Goal: Transaction & Acquisition: Purchase product/service

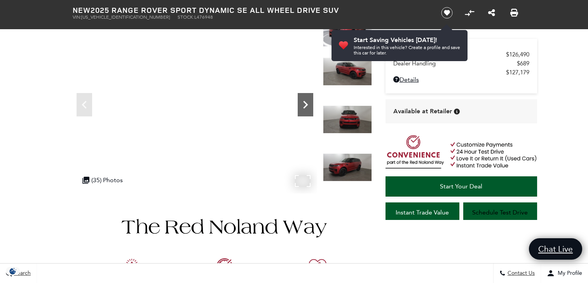
click at [307, 97] on icon "Next" at bounding box center [306, 105] width 16 height 16
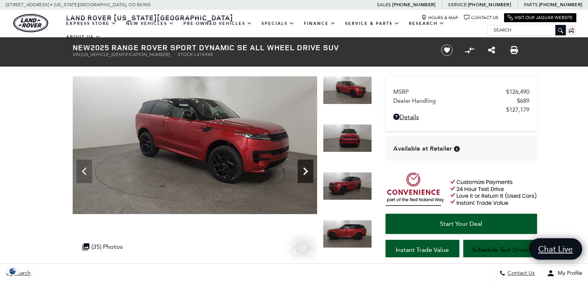
click at [308, 160] on div "Next" at bounding box center [306, 170] width 16 height 23
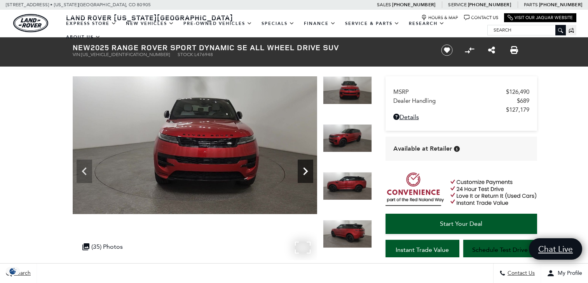
click at [307, 166] on icon "Next" at bounding box center [306, 171] width 16 height 16
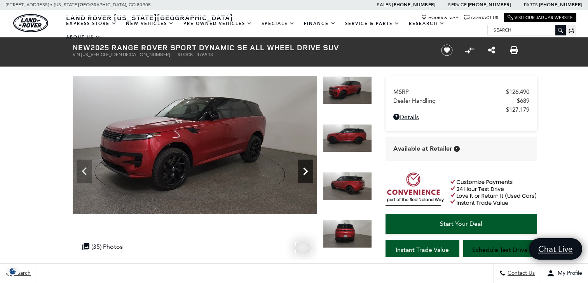
click at [307, 166] on icon "Next" at bounding box center [306, 171] width 16 height 16
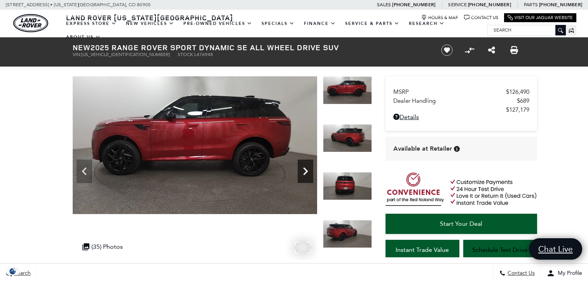
click at [307, 166] on icon "Next" at bounding box center [306, 171] width 16 height 16
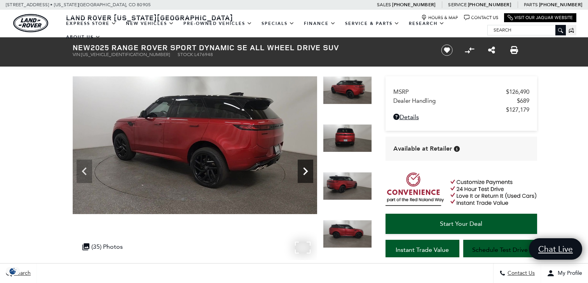
click at [307, 166] on icon "Next" at bounding box center [306, 171] width 16 height 16
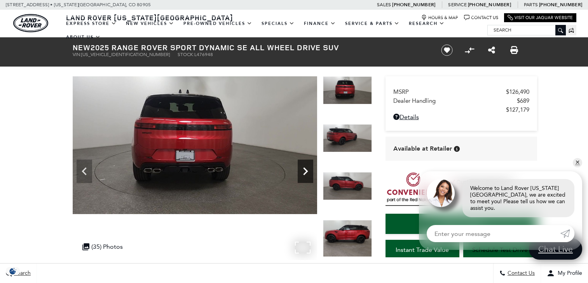
click at [307, 166] on icon "Next" at bounding box center [306, 171] width 16 height 16
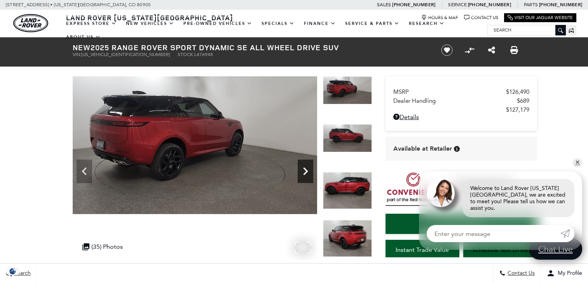
click at [307, 166] on icon "Next" at bounding box center [306, 171] width 16 height 16
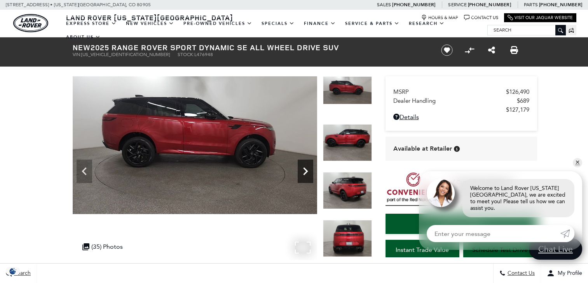
click at [307, 166] on icon "Next" at bounding box center [306, 171] width 16 height 16
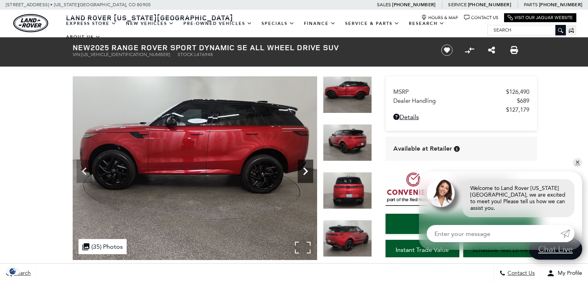
click at [307, 166] on icon "Next" at bounding box center [306, 171] width 16 height 16
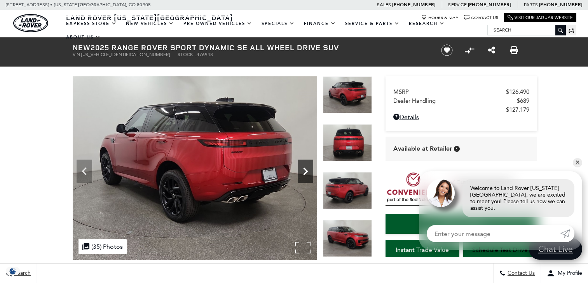
click at [307, 166] on icon "Next" at bounding box center [306, 171] width 16 height 16
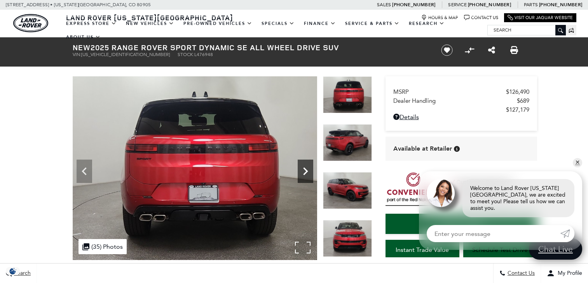
click at [306, 166] on icon "Next" at bounding box center [306, 171] width 16 height 16
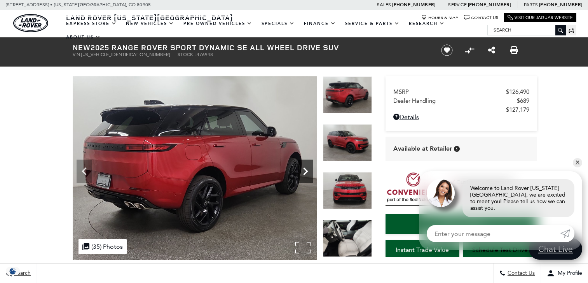
click at [306, 166] on icon "Next" at bounding box center [306, 171] width 16 height 16
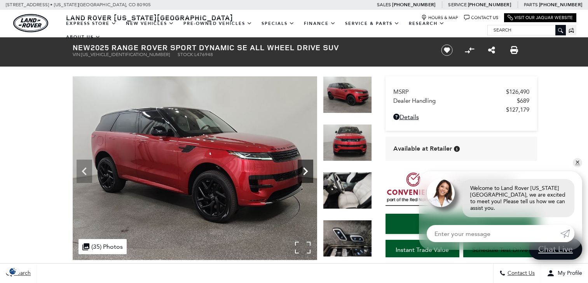
click at [306, 166] on icon "Next" at bounding box center [306, 171] width 16 height 16
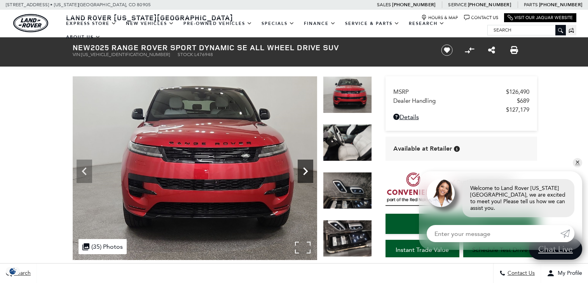
click at [306, 166] on icon "Next" at bounding box center [306, 171] width 16 height 16
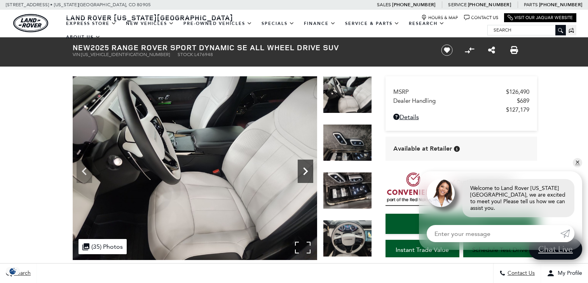
click at [306, 166] on icon "Next" at bounding box center [306, 171] width 16 height 16
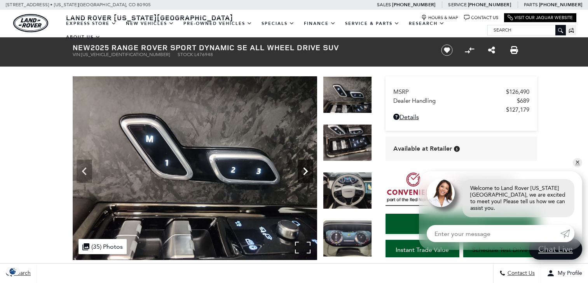
click at [306, 166] on icon "Next" at bounding box center [306, 171] width 16 height 16
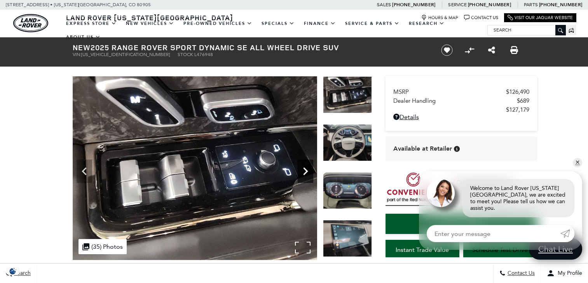
click at [306, 166] on icon "Next" at bounding box center [306, 171] width 16 height 16
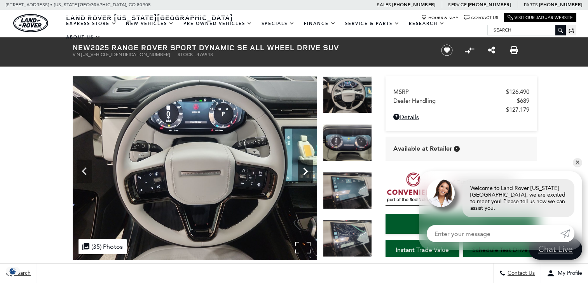
click at [306, 166] on icon "Next" at bounding box center [306, 171] width 16 height 16
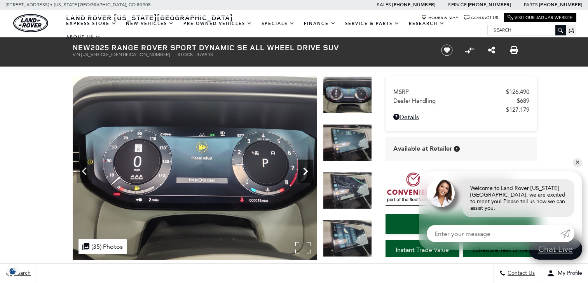
click at [306, 166] on icon "Next" at bounding box center [306, 171] width 16 height 16
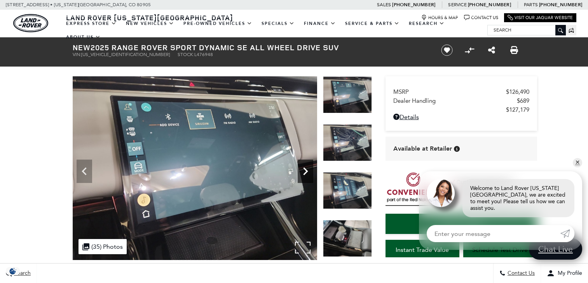
click at [306, 166] on icon "Next" at bounding box center [306, 171] width 16 height 16
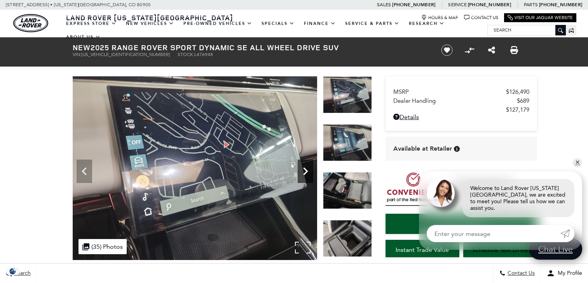
click at [306, 166] on icon "Next" at bounding box center [306, 171] width 16 height 16
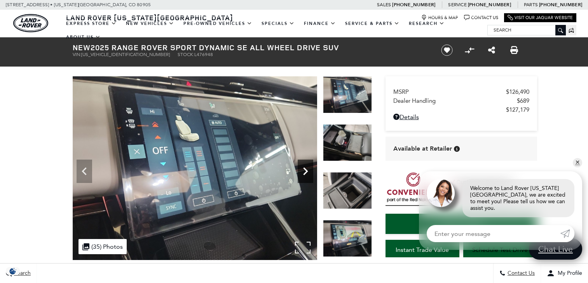
click at [306, 166] on icon "Next" at bounding box center [306, 171] width 16 height 16
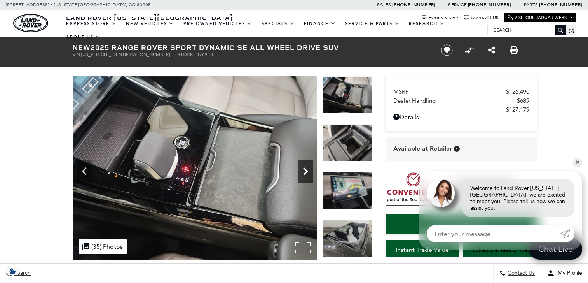
click at [306, 166] on icon "Next" at bounding box center [306, 171] width 16 height 16
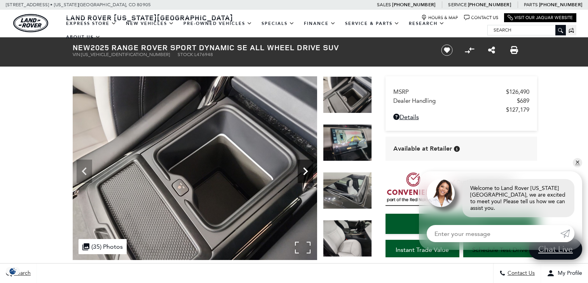
click at [306, 166] on icon "Next" at bounding box center [306, 171] width 16 height 16
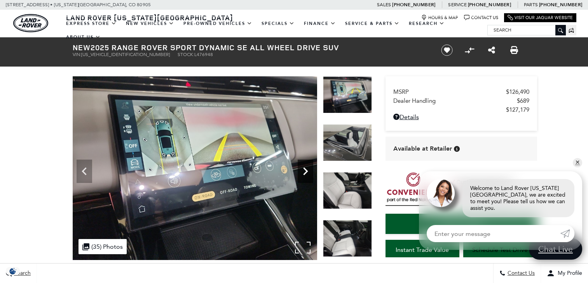
click at [306, 166] on icon "Next" at bounding box center [306, 171] width 16 height 16
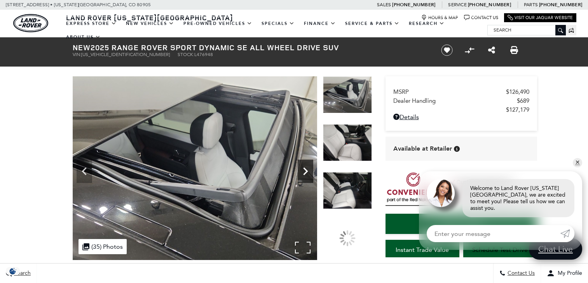
click at [306, 175] on icon "Next" at bounding box center [306, 171] width 16 height 16
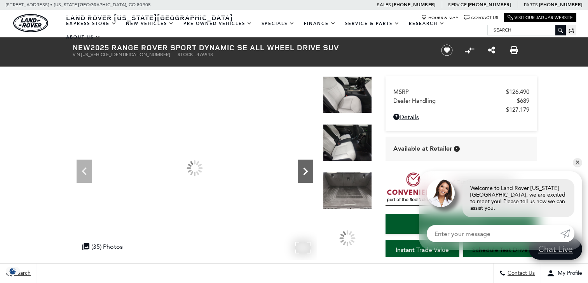
click at [308, 173] on icon "Next" at bounding box center [306, 171] width 16 height 16
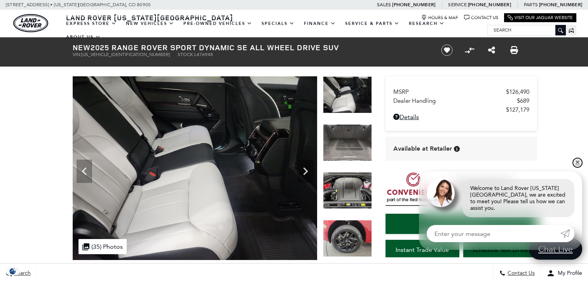
click at [582, 167] on link "✕" at bounding box center [577, 162] width 9 height 9
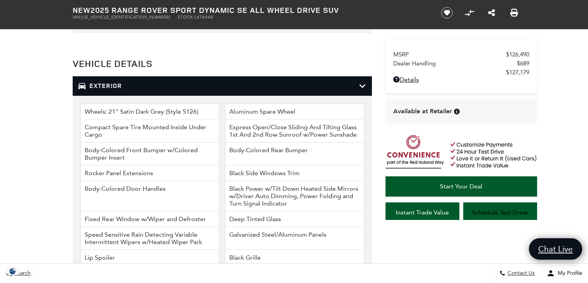
scroll to position [1127, 0]
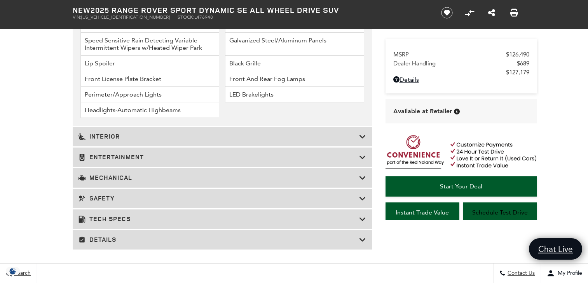
click at [119, 178] on h3 "Mechanical" at bounding box center [219, 178] width 281 height 8
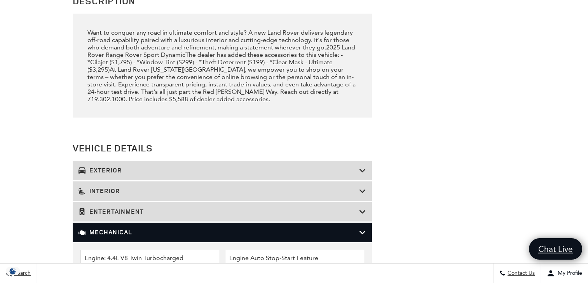
scroll to position [0, 0]
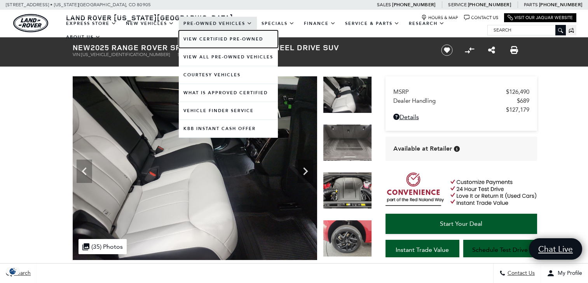
click at [226, 41] on link "View Certified Pre-Owned" at bounding box center [228, 39] width 99 height 18
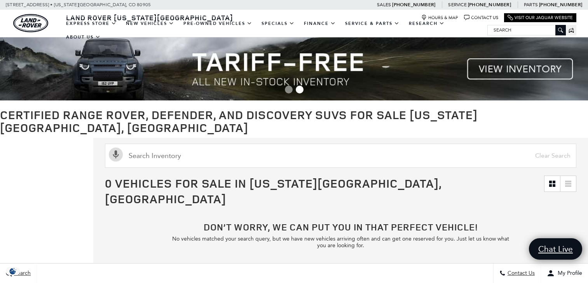
click at [307, 112] on h1 "Certified Range Rover, Defender, and Discovery SUVs for Sale Colorado Springs, …" at bounding box center [294, 121] width 588 height 26
click at [286, 88] on span "Go to slide 1" at bounding box center [289, 90] width 8 height 8
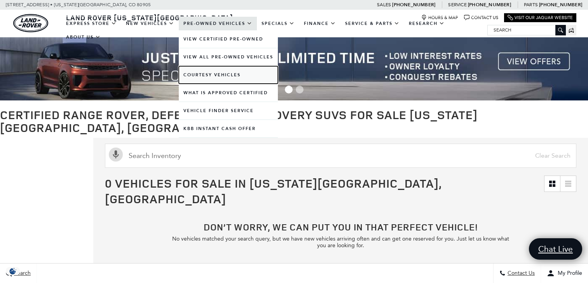
click at [246, 72] on link "Courtesy Vehicles" at bounding box center [228, 75] width 99 height 18
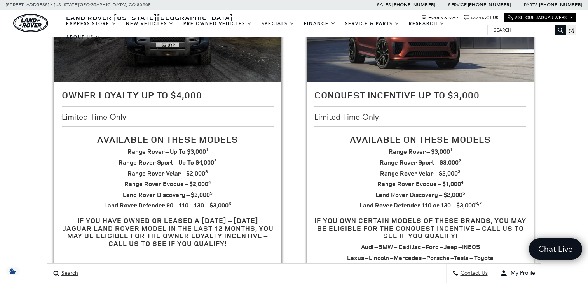
scroll to position [272, 0]
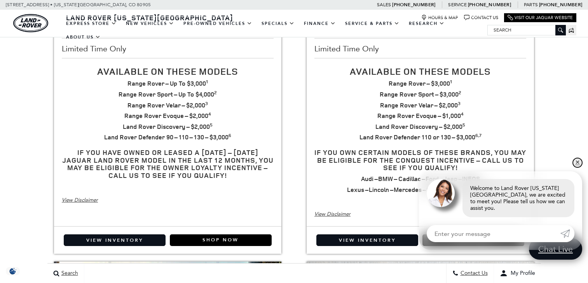
click at [577, 167] on link "✕" at bounding box center [577, 162] width 9 height 9
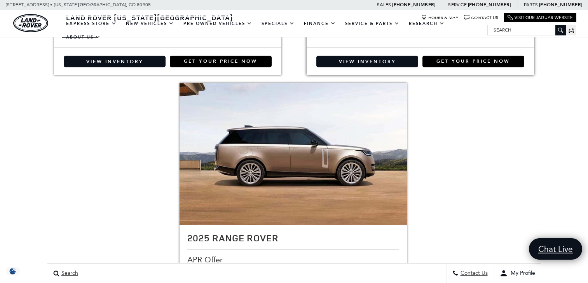
scroll to position [1323, 0]
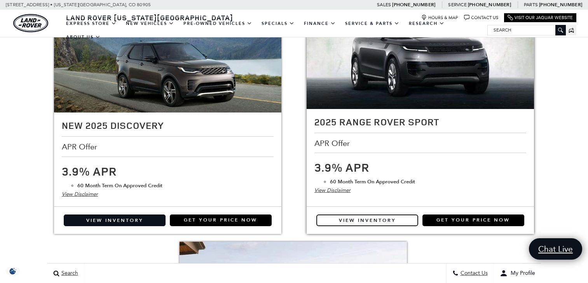
click at [396, 216] on link "View Inventory" at bounding box center [368, 220] width 102 height 12
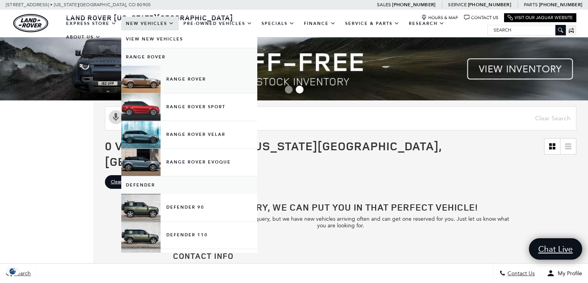
click at [121, 66] on link "Range Rover" at bounding box center [189, 79] width 136 height 27
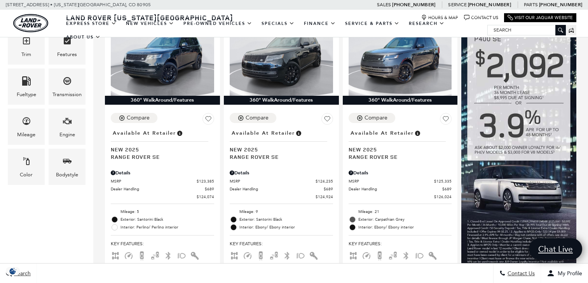
scroll to position [194, 0]
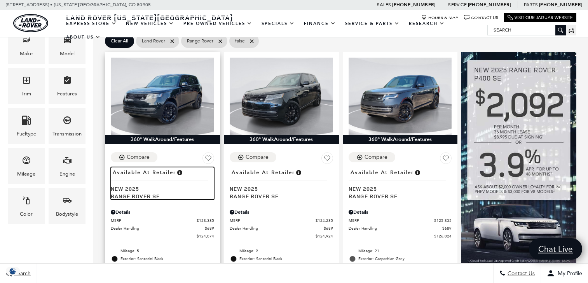
click at [151, 192] on span "Range Rover SE" at bounding box center [160, 195] width 98 height 7
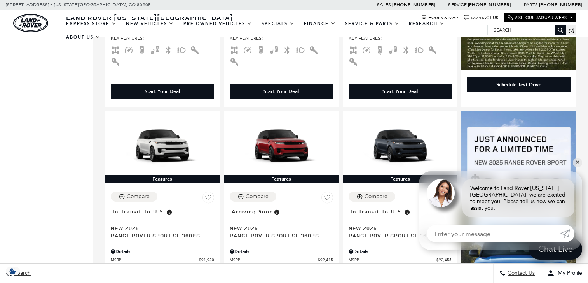
scroll to position [428, 0]
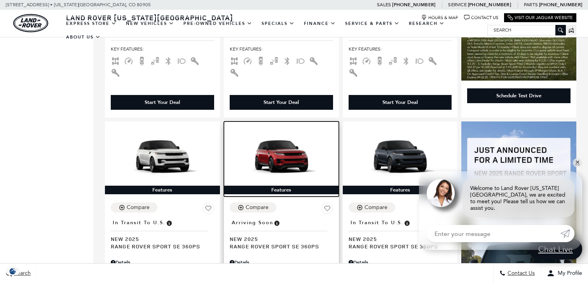
click at [285, 141] on img at bounding box center [281, 156] width 103 height 58
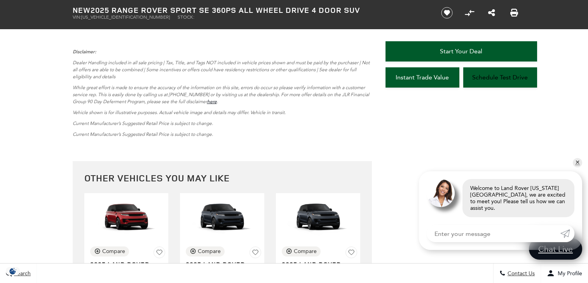
scroll to position [1671, 0]
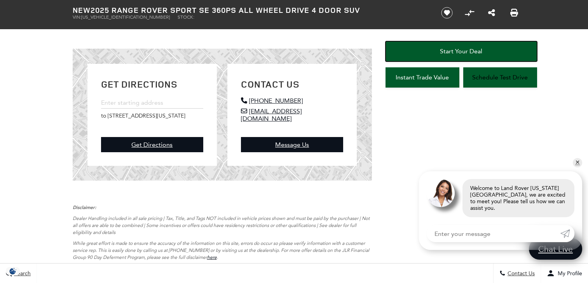
click at [415, 53] on link "Start Your Deal" at bounding box center [462, 51] width 152 height 20
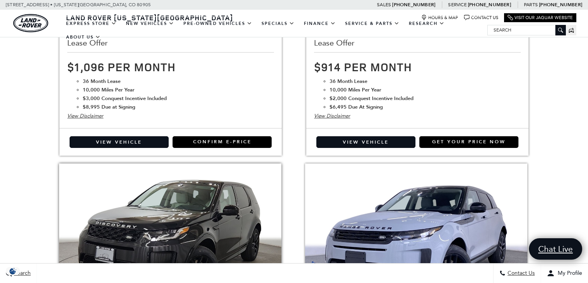
scroll to position [1129, 0]
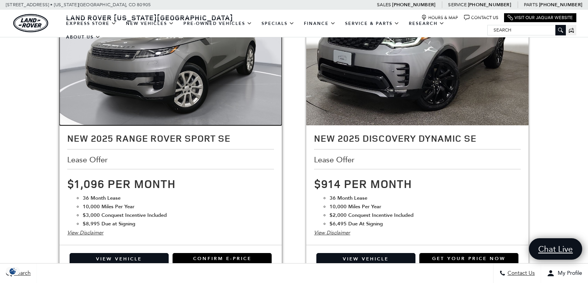
click at [183, 105] on img at bounding box center [171, 53] width 222 height 167
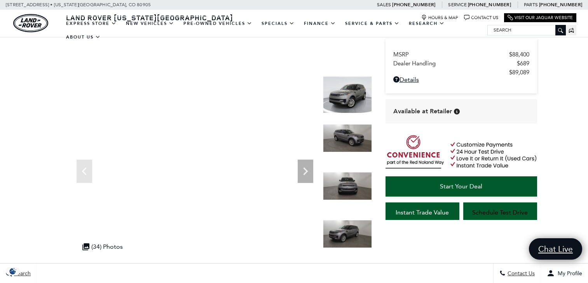
scroll to position [39, 0]
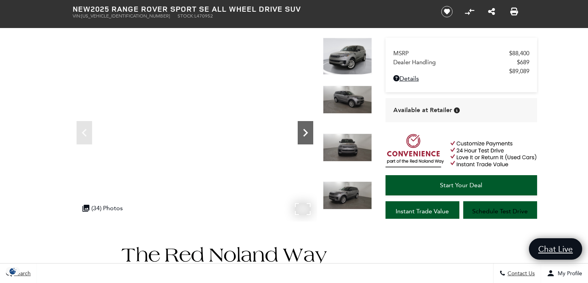
click at [307, 140] on icon "Next" at bounding box center [306, 133] width 16 height 16
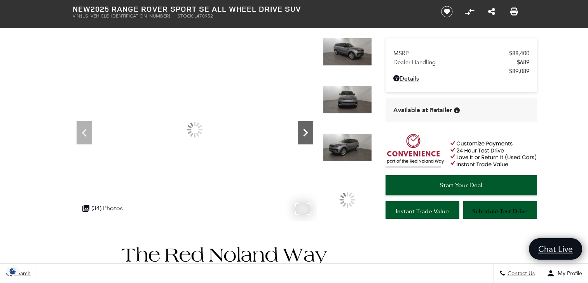
scroll to position [0, 0]
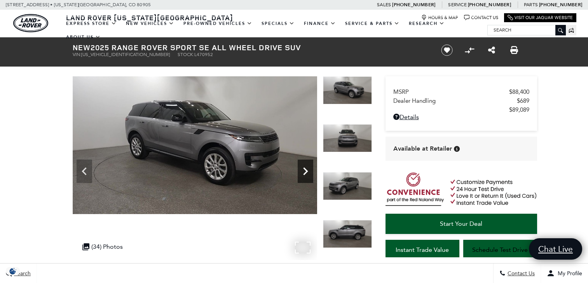
click at [306, 171] on icon "Next" at bounding box center [306, 171] width 16 height 16
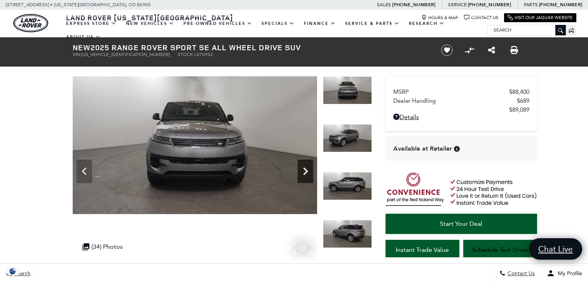
click at [306, 171] on icon "Next" at bounding box center [306, 171] width 16 height 16
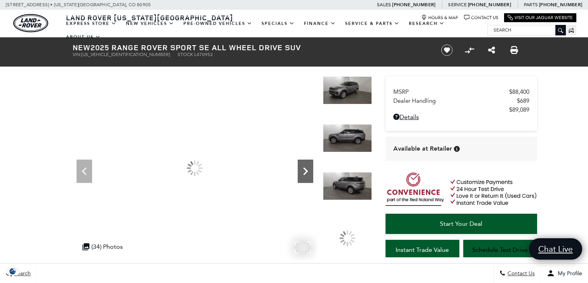
click at [306, 171] on icon "Next" at bounding box center [306, 171] width 16 height 16
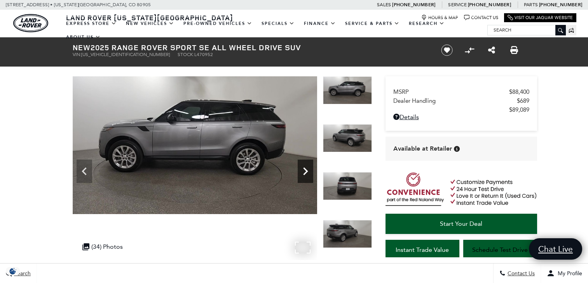
click at [306, 171] on icon "Next" at bounding box center [306, 171] width 16 height 16
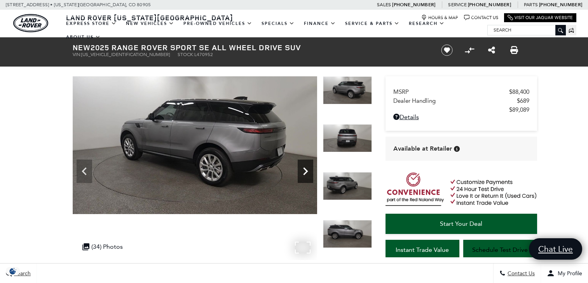
click at [306, 171] on icon "Next" at bounding box center [306, 171] width 16 height 16
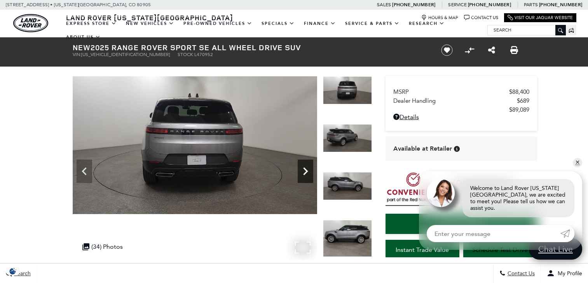
click at [306, 171] on icon "Next" at bounding box center [306, 171] width 16 height 16
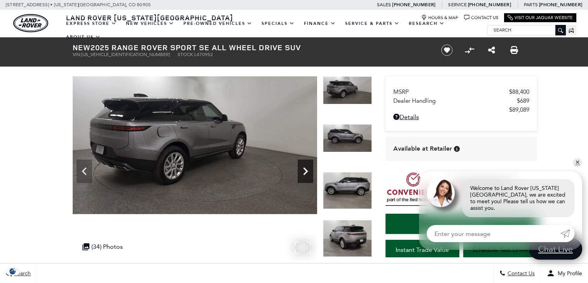
click at [306, 171] on icon "Next" at bounding box center [306, 171] width 16 height 16
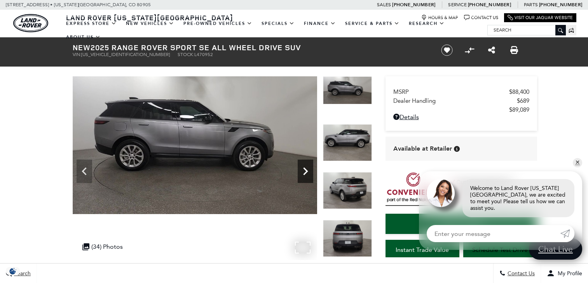
click at [306, 171] on icon "Next" at bounding box center [305, 171] width 5 height 8
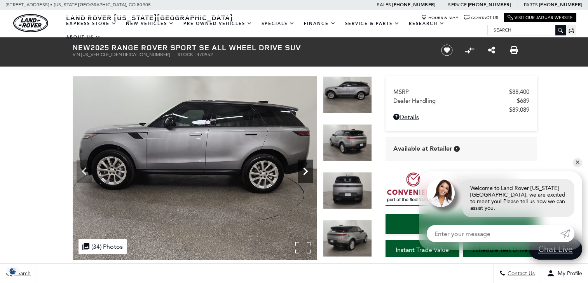
click at [306, 172] on icon "Next" at bounding box center [305, 171] width 5 height 8
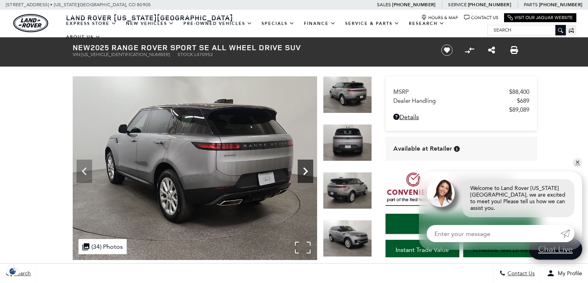
click at [306, 172] on icon "Next" at bounding box center [305, 171] width 5 height 8
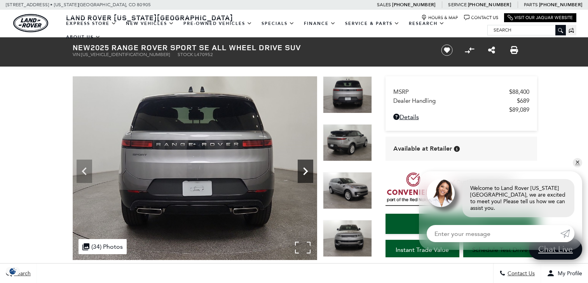
click at [306, 172] on icon "Next" at bounding box center [305, 171] width 5 height 8
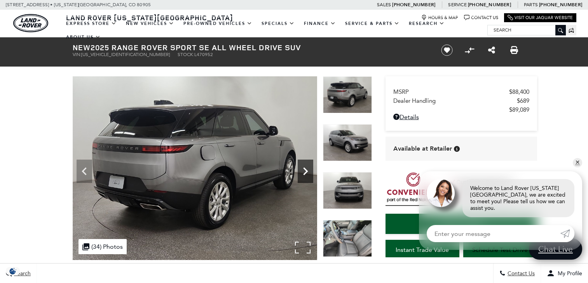
click at [306, 172] on icon "Next" at bounding box center [305, 171] width 5 height 8
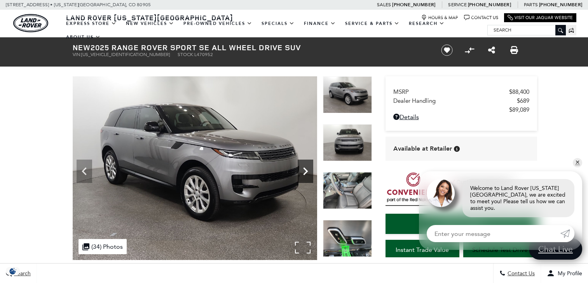
click at [306, 172] on icon "Next" at bounding box center [305, 171] width 5 height 8
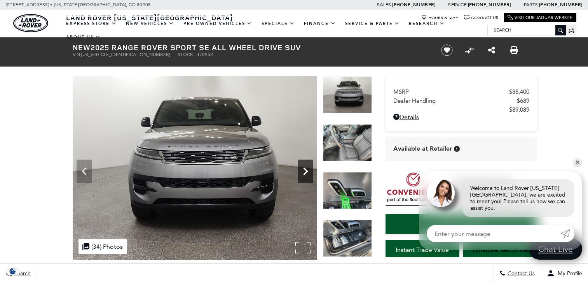
click at [306, 172] on icon "Next" at bounding box center [305, 171] width 5 height 8
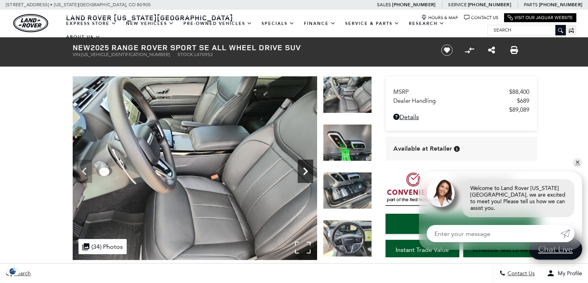
click at [306, 172] on icon "Next" at bounding box center [305, 171] width 5 height 8
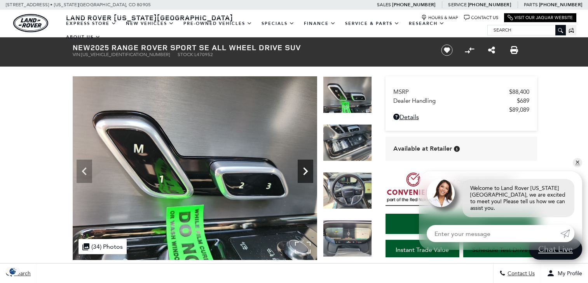
click at [306, 172] on icon "Next" at bounding box center [305, 171] width 5 height 8
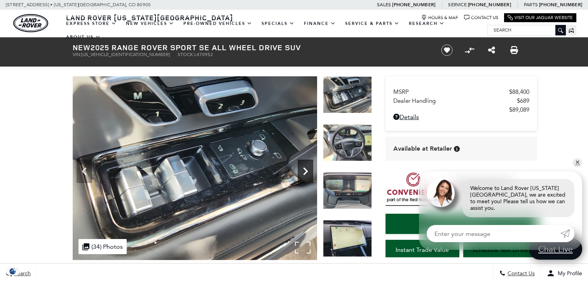
click at [306, 172] on icon "Next" at bounding box center [305, 171] width 5 height 8
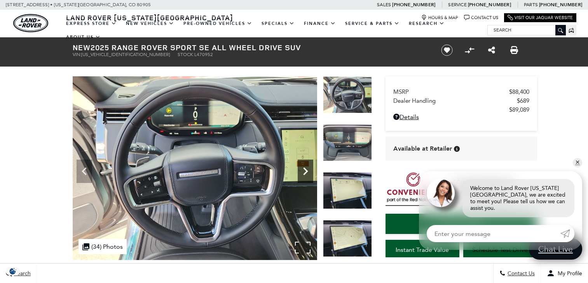
click at [306, 172] on icon "Next" at bounding box center [305, 171] width 5 height 8
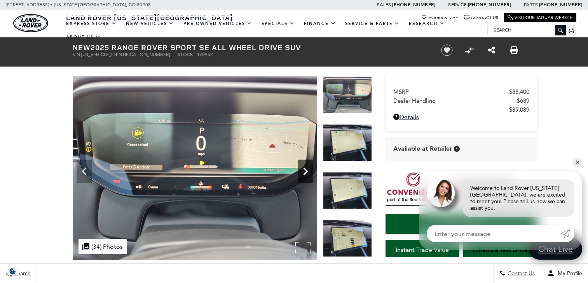
click at [306, 172] on icon "Next" at bounding box center [305, 171] width 5 height 8
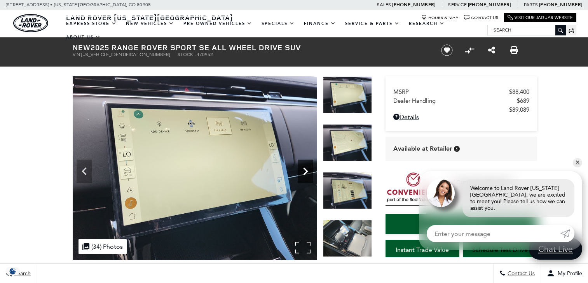
click at [306, 172] on icon "Next" at bounding box center [305, 171] width 5 height 8
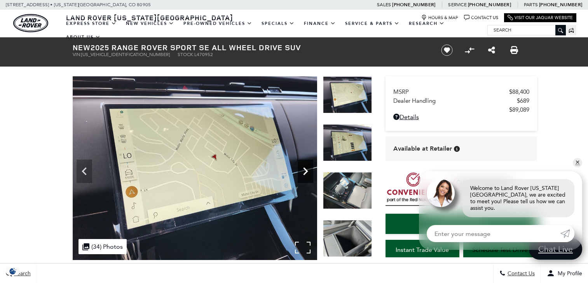
click at [306, 172] on icon "Next" at bounding box center [305, 171] width 5 height 8
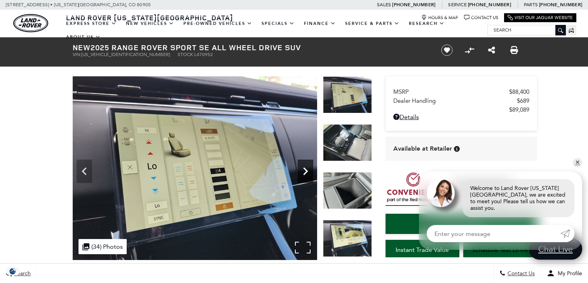
click at [306, 172] on icon "Next" at bounding box center [305, 171] width 5 height 8
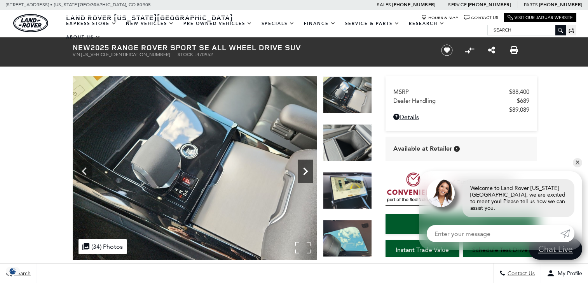
click at [306, 172] on icon "Next" at bounding box center [305, 171] width 5 height 8
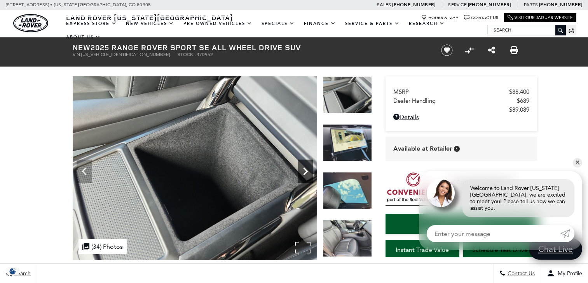
click at [306, 172] on icon "Next" at bounding box center [305, 171] width 5 height 8
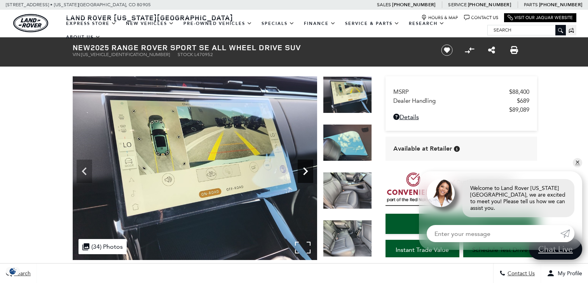
click at [306, 172] on icon "Next" at bounding box center [305, 171] width 5 height 8
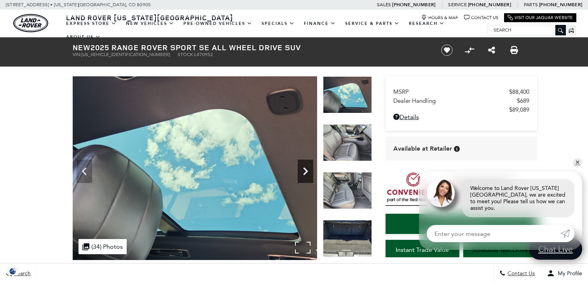
click at [306, 172] on icon "Next" at bounding box center [305, 171] width 5 height 8
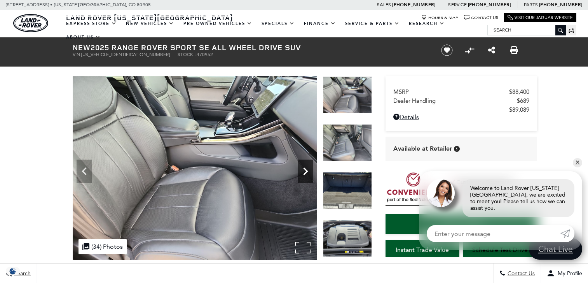
click at [306, 172] on icon "Next" at bounding box center [305, 171] width 5 height 8
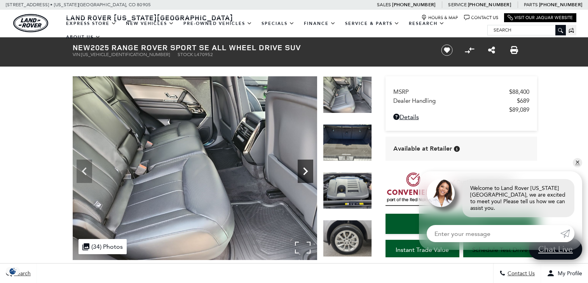
click at [306, 172] on icon "Next" at bounding box center [305, 171] width 5 height 8
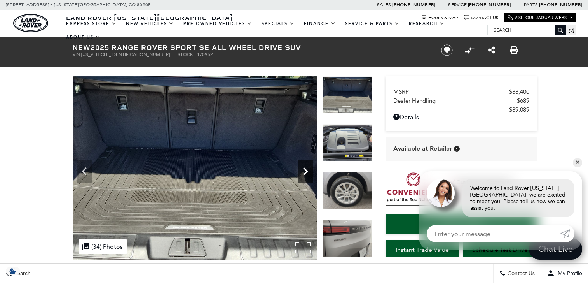
scroll to position [135, 0]
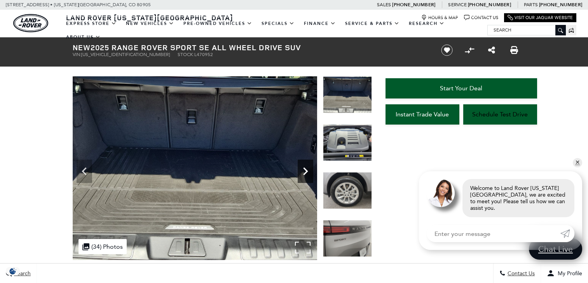
click at [306, 172] on icon "Next" at bounding box center [305, 171] width 5 height 8
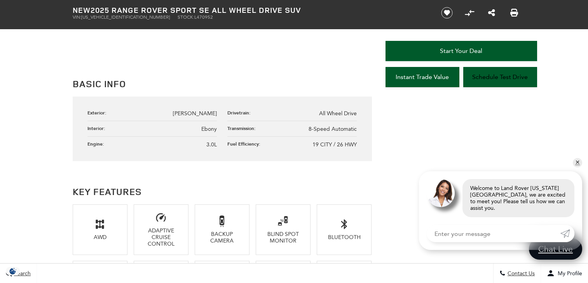
scroll to position [427, 0]
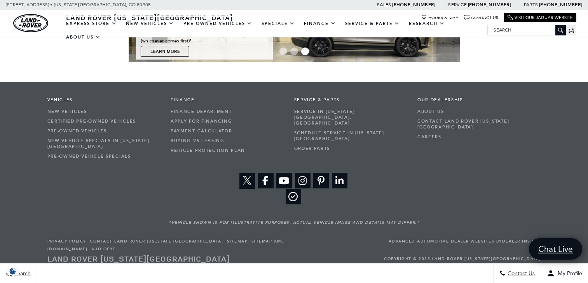
scroll to position [1199, 0]
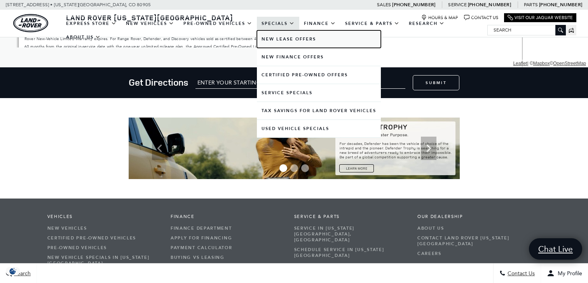
click at [289, 41] on link "New Lease Offers" at bounding box center [319, 39] width 124 height 18
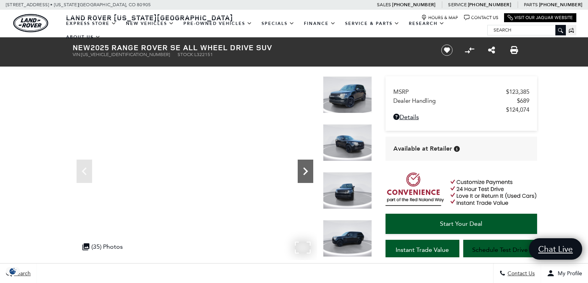
click at [308, 170] on icon "Next" at bounding box center [306, 171] width 16 height 16
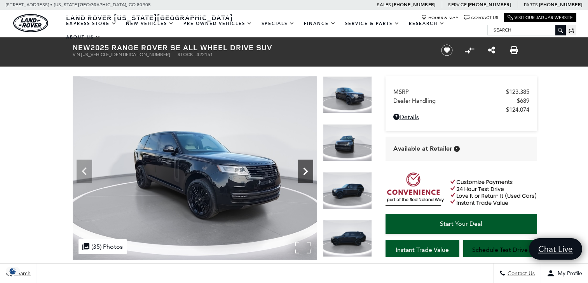
click at [306, 174] on icon "Next" at bounding box center [306, 171] width 16 height 16
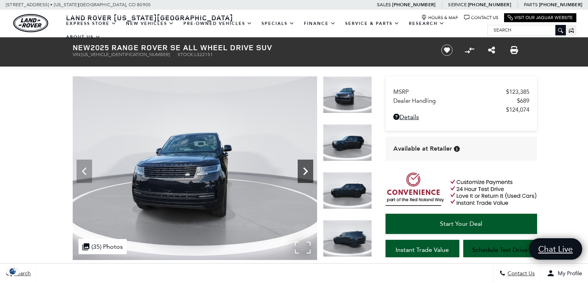
click at [306, 174] on icon "Next" at bounding box center [306, 171] width 16 height 16
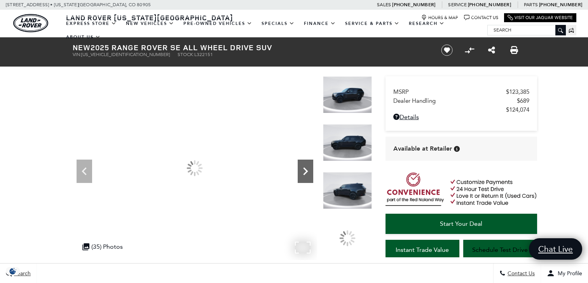
click at [306, 173] on icon "Next" at bounding box center [306, 171] width 16 height 16
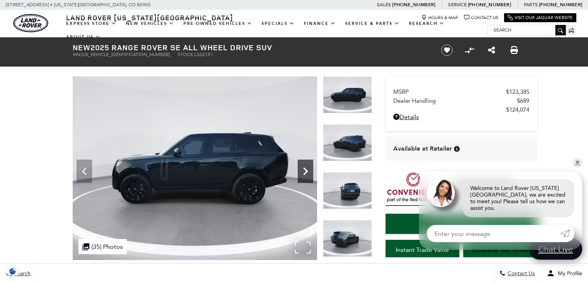
click at [306, 173] on icon "Next" at bounding box center [306, 171] width 16 height 16
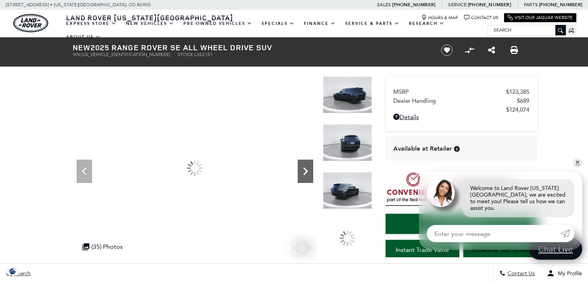
click at [306, 173] on icon "Next" at bounding box center [306, 171] width 16 height 16
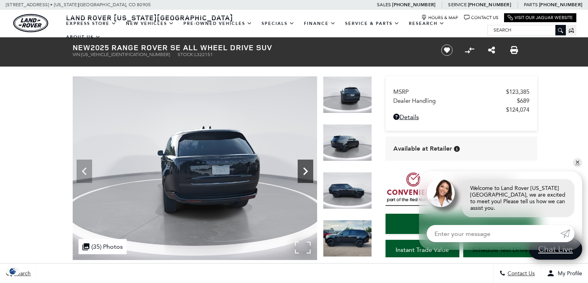
click at [306, 175] on icon "Next" at bounding box center [306, 171] width 16 height 16
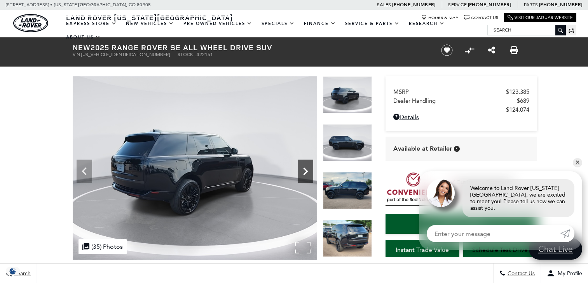
click at [306, 175] on icon "Next" at bounding box center [306, 171] width 16 height 16
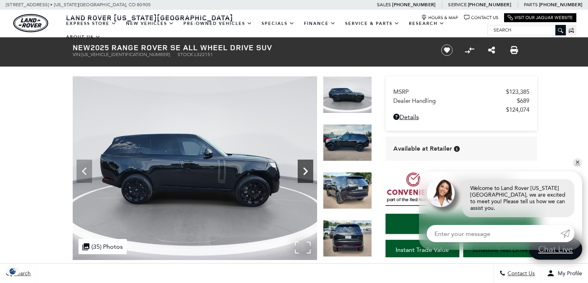
click at [306, 175] on icon "Next" at bounding box center [306, 171] width 16 height 16
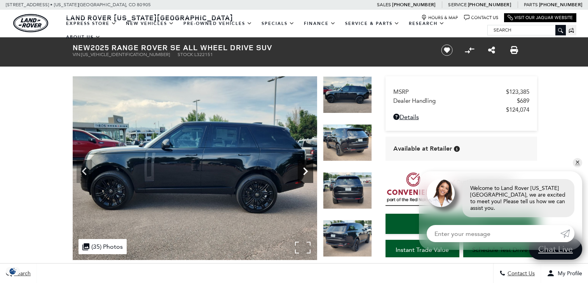
click at [306, 175] on icon "Next" at bounding box center [306, 171] width 16 height 16
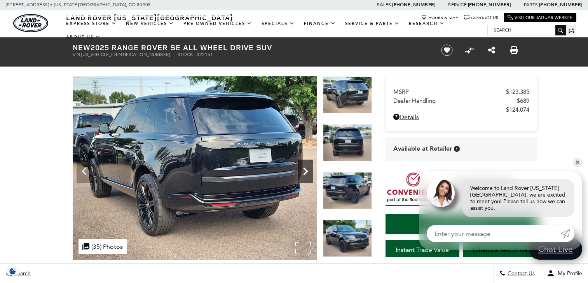
click at [306, 178] on icon "Next" at bounding box center [306, 171] width 16 height 16
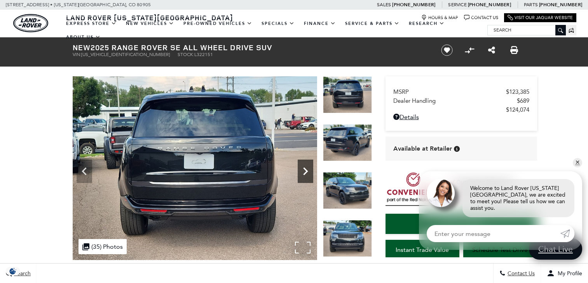
click at [306, 178] on icon "Next" at bounding box center [306, 171] width 16 height 16
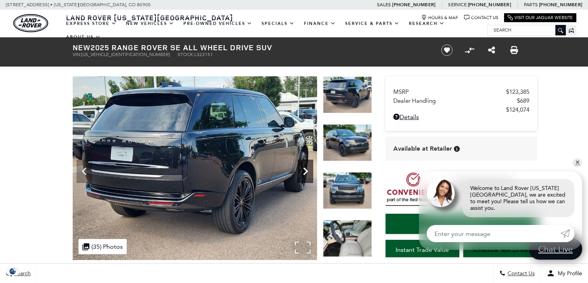
click at [306, 178] on icon "Next" at bounding box center [306, 171] width 16 height 16
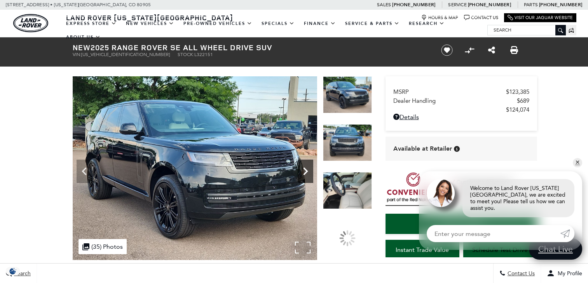
click at [306, 178] on icon "Next" at bounding box center [306, 171] width 16 height 16
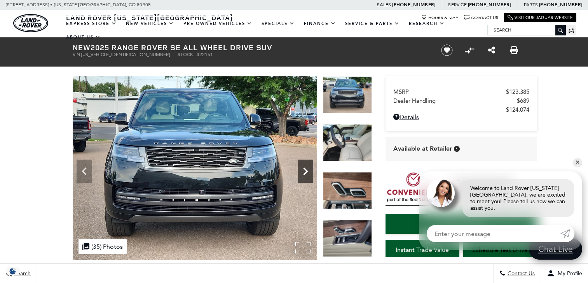
click at [306, 178] on icon "Next" at bounding box center [306, 171] width 16 height 16
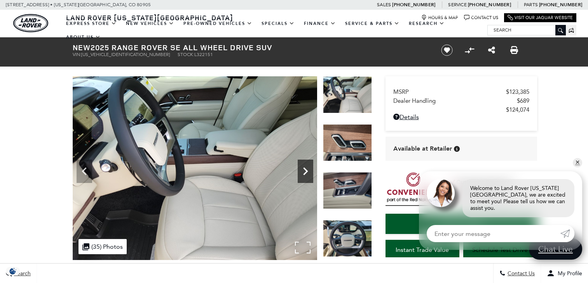
click at [306, 178] on icon "Next" at bounding box center [306, 171] width 16 height 16
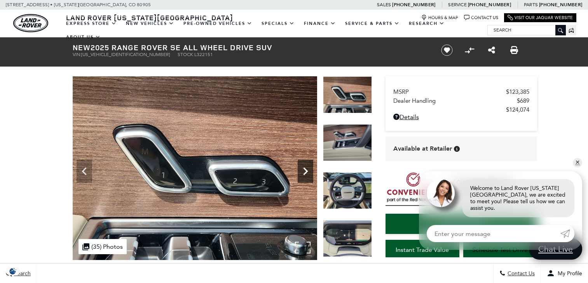
click at [306, 178] on icon "Next" at bounding box center [306, 171] width 16 height 16
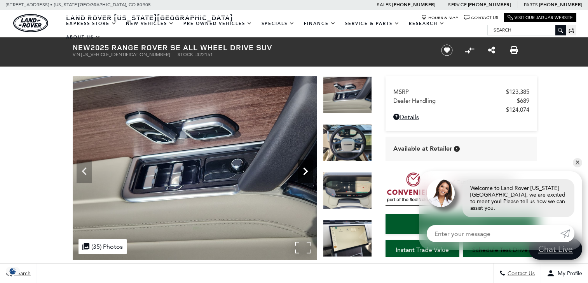
click at [306, 178] on icon "Next" at bounding box center [306, 171] width 16 height 16
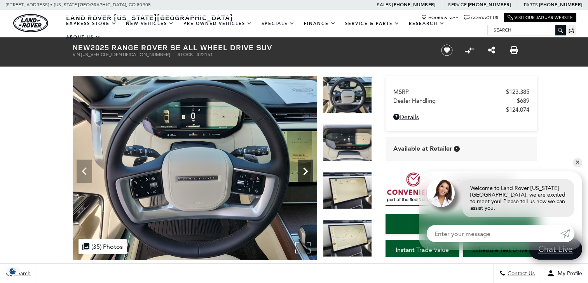
click at [306, 178] on icon "Next" at bounding box center [306, 171] width 16 height 16
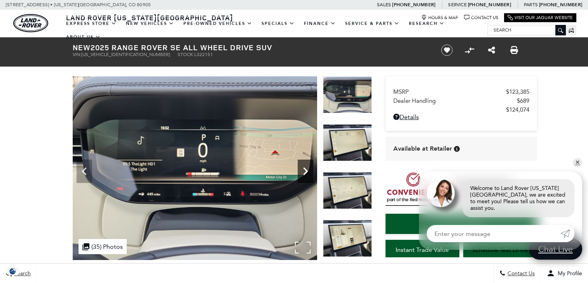
click at [306, 178] on icon "Next" at bounding box center [306, 171] width 16 height 16
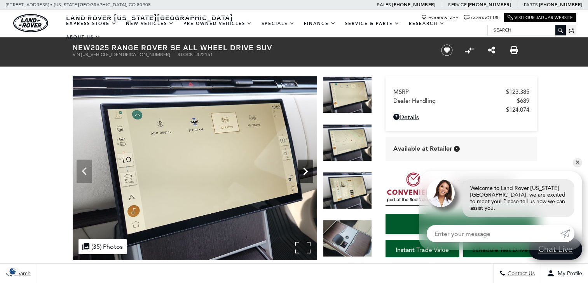
click at [306, 178] on icon "Next" at bounding box center [306, 171] width 16 height 16
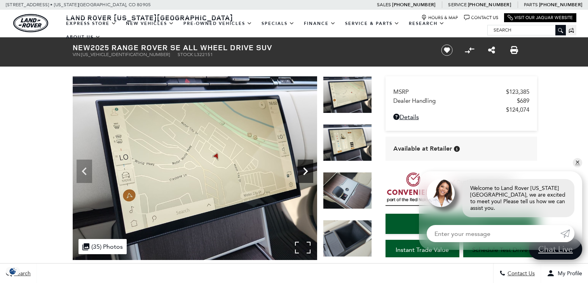
click at [306, 178] on icon "Next" at bounding box center [306, 171] width 16 height 16
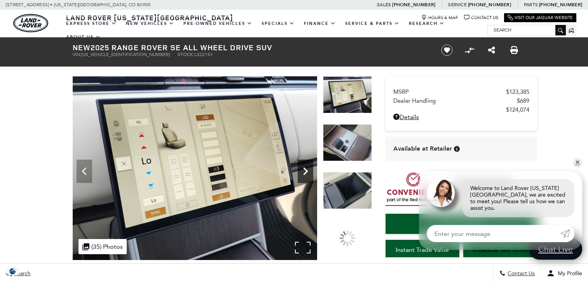
click at [306, 178] on icon "Next" at bounding box center [306, 171] width 16 height 16
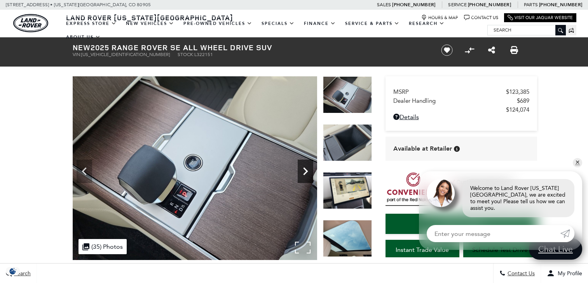
click at [306, 178] on icon "Next" at bounding box center [306, 171] width 16 height 16
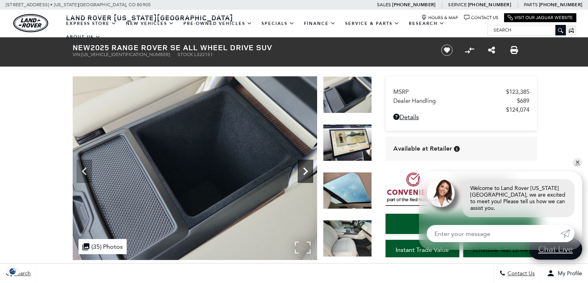
click at [306, 178] on icon "Next" at bounding box center [306, 171] width 16 height 16
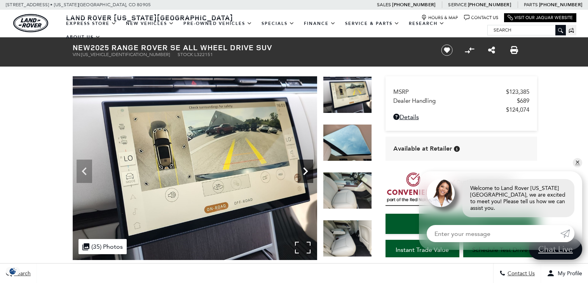
click at [306, 178] on icon "Next" at bounding box center [306, 171] width 16 height 16
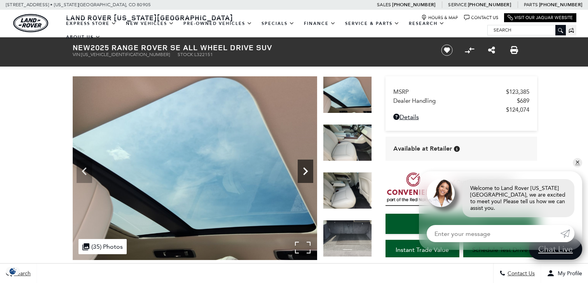
click at [306, 178] on icon "Next" at bounding box center [306, 171] width 16 height 16
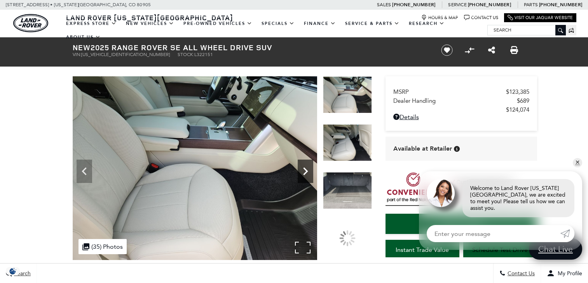
click at [306, 178] on icon "Next" at bounding box center [306, 171] width 16 height 16
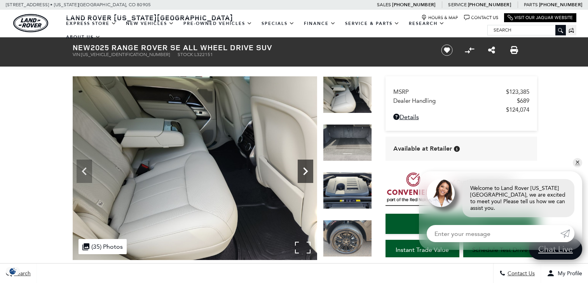
click at [306, 178] on icon "Next" at bounding box center [306, 171] width 16 height 16
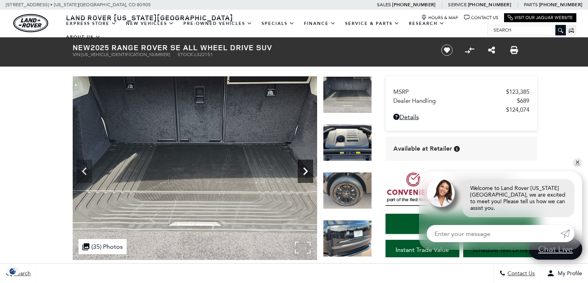
click at [306, 178] on icon "Next" at bounding box center [306, 171] width 16 height 16
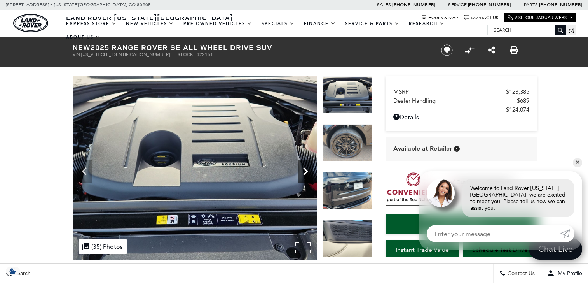
click at [306, 178] on icon "Next" at bounding box center [306, 171] width 16 height 16
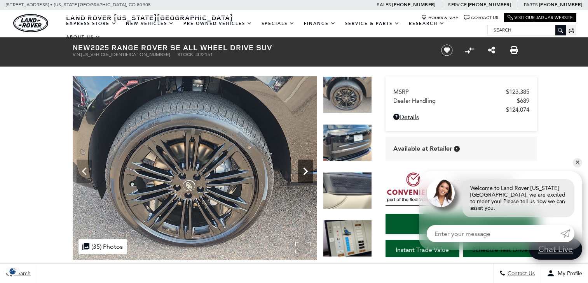
click at [306, 178] on icon "Next" at bounding box center [306, 171] width 16 height 16
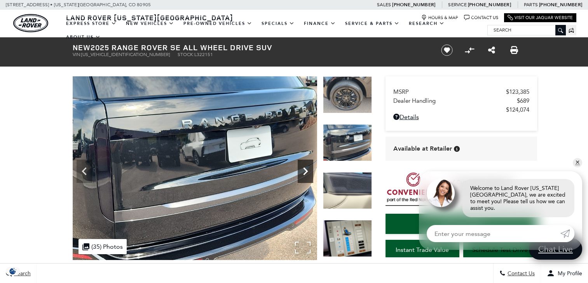
click at [306, 178] on icon "Next" at bounding box center [306, 171] width 16 height 16
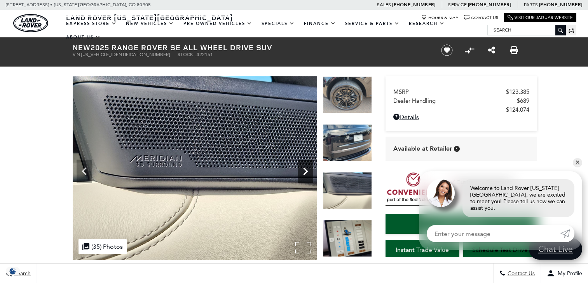
click at [306, 178] on icon "Next" at bounding box center [306, 171] width 16 height 16
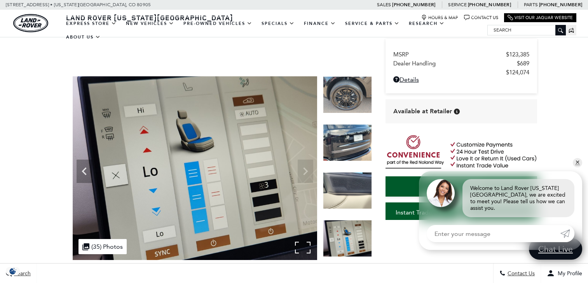
scroll to position [116, 0]
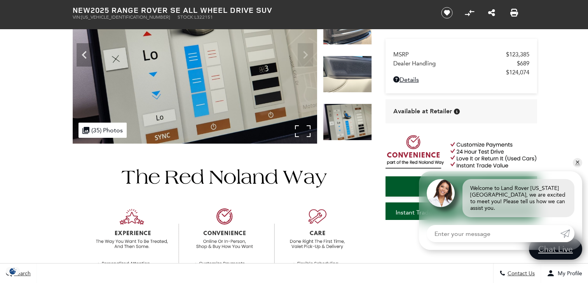
click at [306, 53] on img at bounding box center [195, 52] width 245 height 184
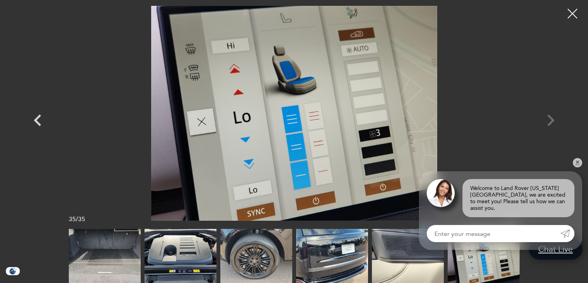
scroll to position [0, 0]
click at [528, 74] on div at bounding box center [294, 113] width 544 height 215
click at [572, 14] on div at bounding box center [573, 14] width 21 height 21
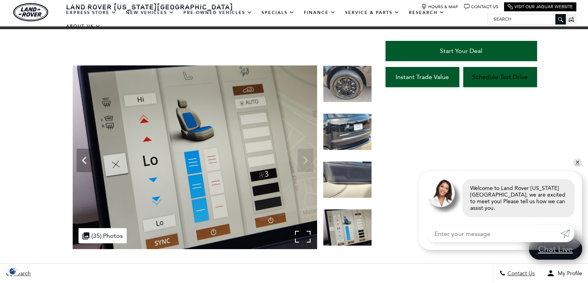
scroll to position [77, 0]
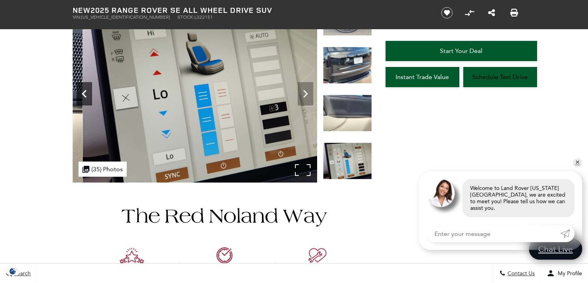
click at [85, 96] on icon "Previous" at bounding box center [84, 94] width 5 height 8
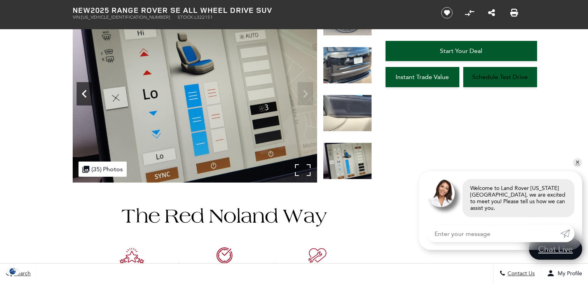
click at [85, 96] on icon "Previous" at bounding box center [84, 94] width 5 height 8
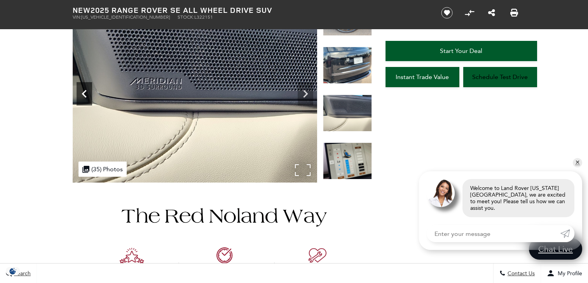
click at [85, 96] on icon "Previous" at bounding box center [84, 94] width 5 height 8
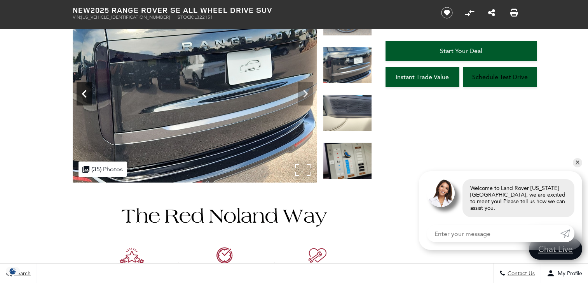
click at [85, 96] on icon "Previous" at bounding box center [84, 94] width 5 height 8
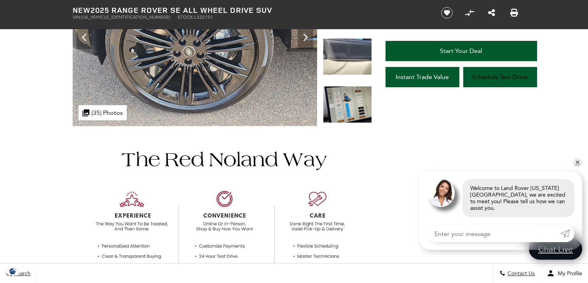
scroll to position [0, 0]
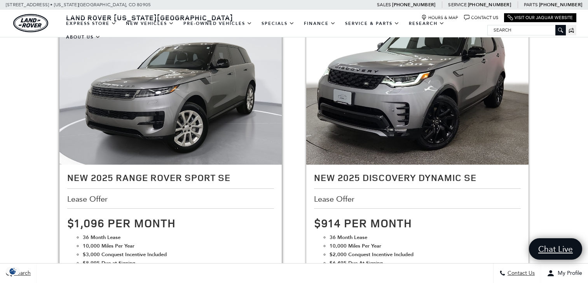
scroll to position [1168, 0]
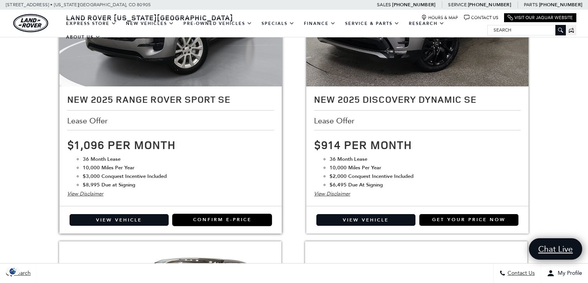
click at [201, 219] on link "Confirm E-Price" at bounding box center [222, 220] width 99 height 12
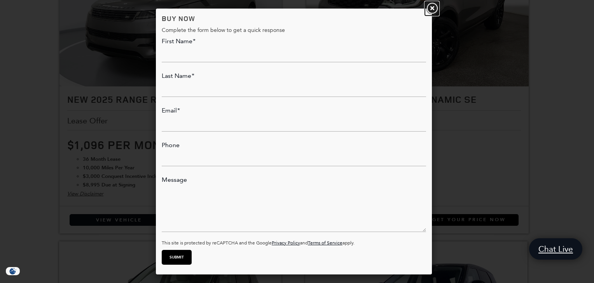
click at [432, 9] on link at bounding box center [432, 9] width 14 height 14
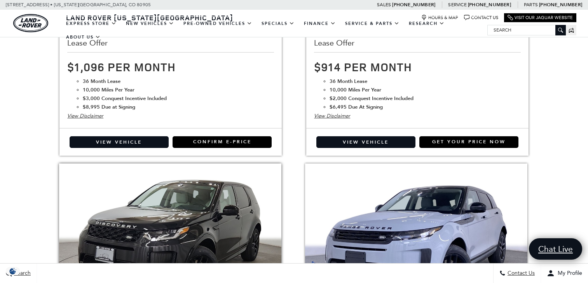
scroll to position [1479, 0]
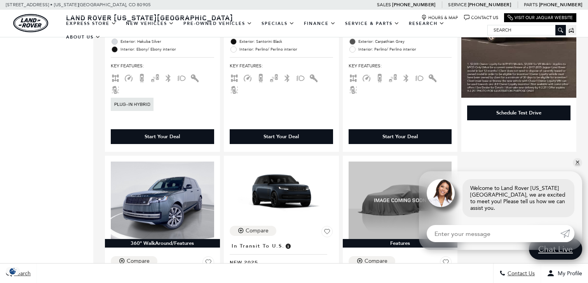
scroll to position [1130, 0]
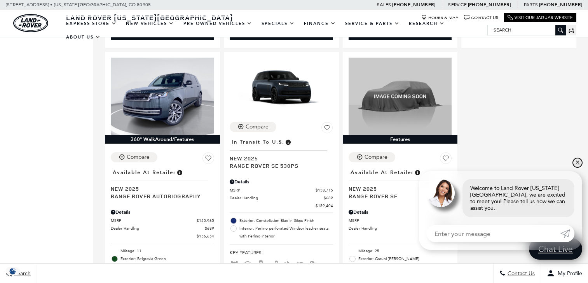
click at [574, 167] on link "✕" at bounding box center [577, 162] width 9 height 9
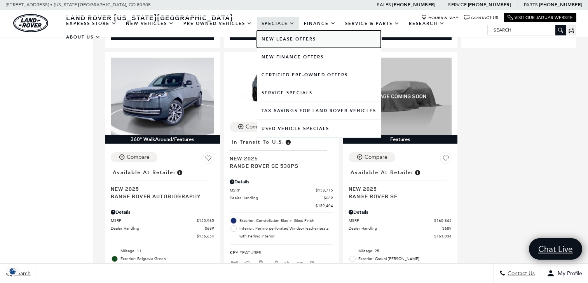
click at [280, 40] on link "New Lease Offers" at bounding box center [319, 39] width 124 height 18
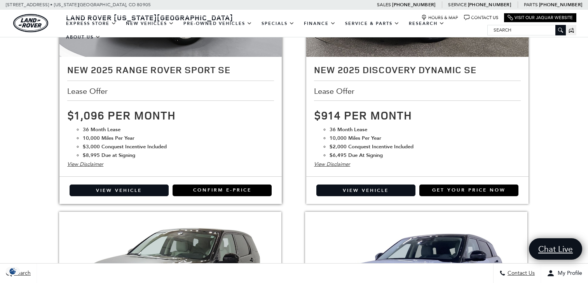
scroll to position [1129, 0]
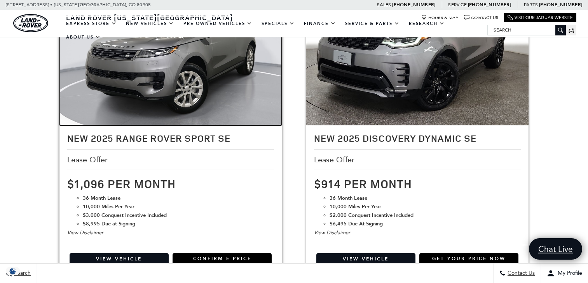
click at [182, 99] on img at bounding box center [171, 53] width 222 height 167
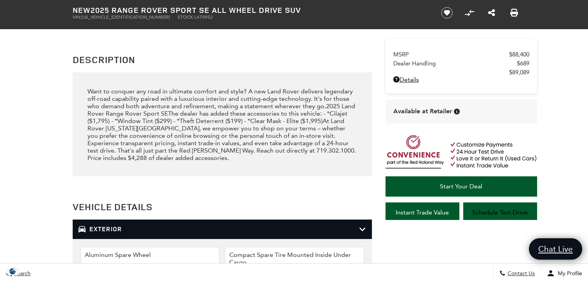
scroll to position [768, 0]
